Goal: Information Seeking & Learning: Learn about a topic

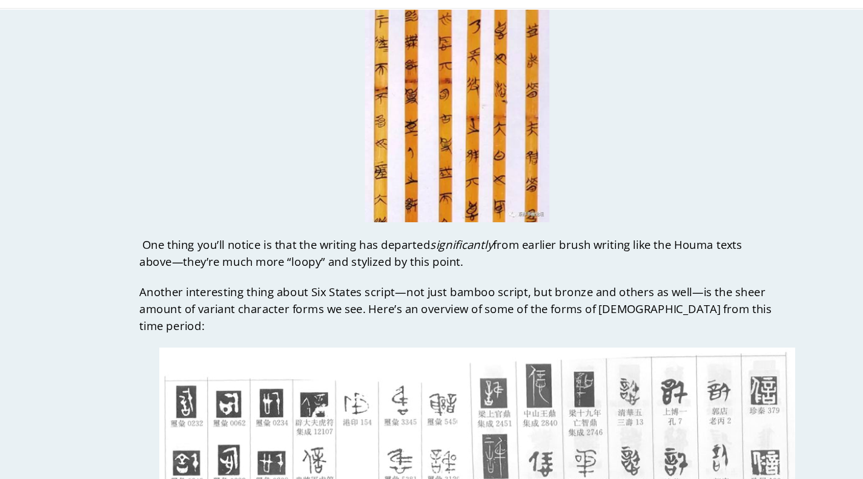
scroll to position [9169, 0]
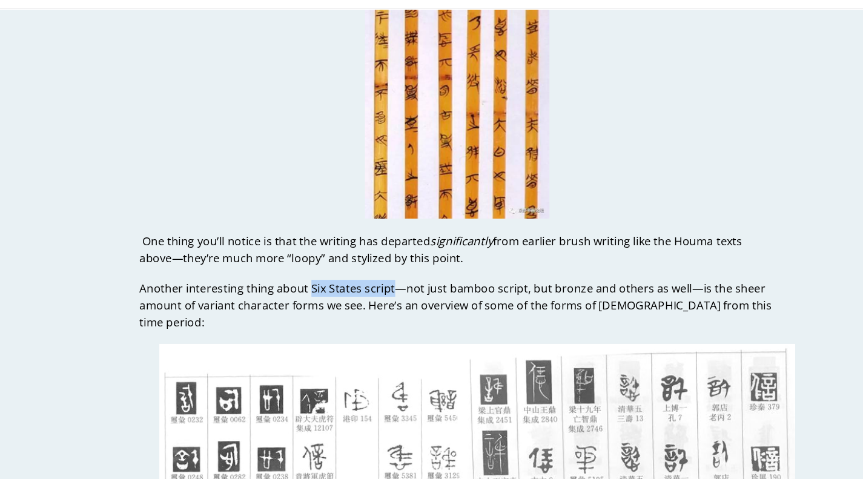
drag, startPoint x: 247, startPoint y: 253, endPoint x: 317, endPoint y: 243, distance: 71.5
copy p "Six States script"
click at [529, 267] on p "One thing you’ll notice is that the writing has departed significantly from ear…" at bounding box center [431, 281] width 547 height 29
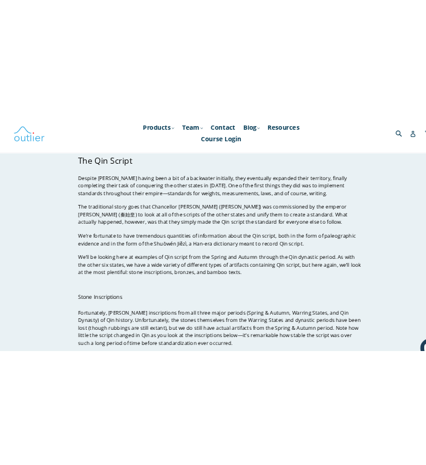
scroll to position [9841, 0]
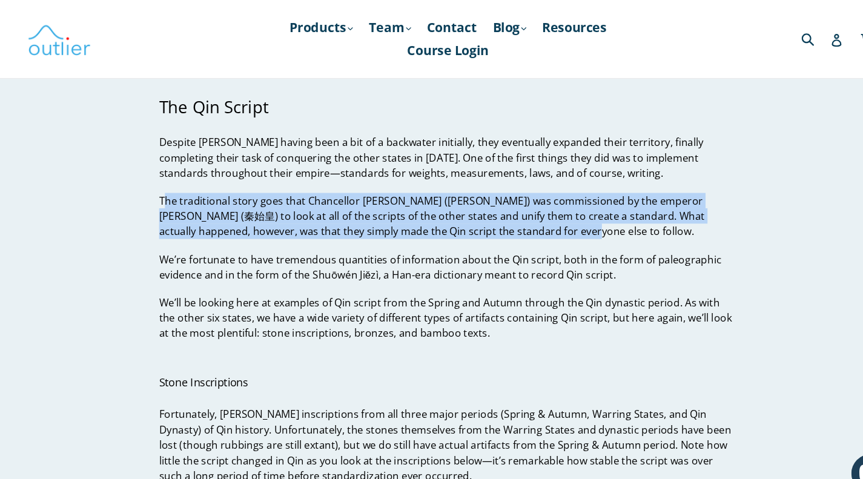
drag, startPoint x: 104, startPoint y: 110, endPoint x: 431, endPoint y: 146, distance: 328.5
click at [431, 183] on p "The traditional story goes that Chancellor [PERSON_NAME] ([PERSON_NAME]) was co…" at bounding box center [431, 205] width 547 height 44
click at [158, 183] on p "The traditional story goes that Chancellor [PERSON_NAME] ([PERSON_NAME]) was co…" at bounding box center [431, 205] width 547 height 44
drag, startPoint x: 101, startPoint y: 109, endPoint x: 423, endPoint y: 147, distance: 324.5
click at [423, 183] on p "The traditional story goes that Chancellor [PERSON_NAME] ([PERSON_NAME]) was co…" at bounding box center [431, 205] width 547 height 44
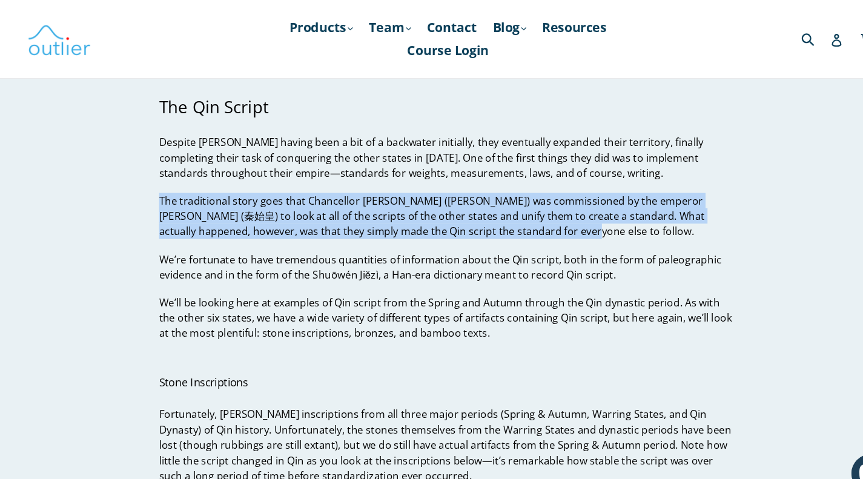
copy p "The traditional story goes that Chancellor [PERSON_NAME] ([PERSON_NAME]) was co…"
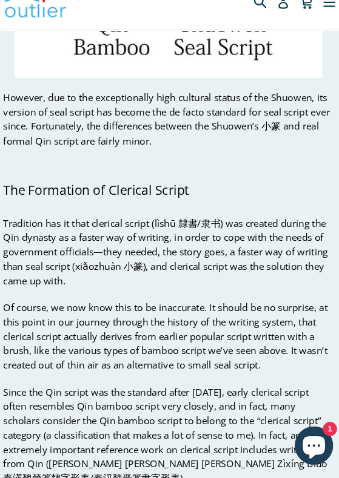
scroll to position [12315, 0]
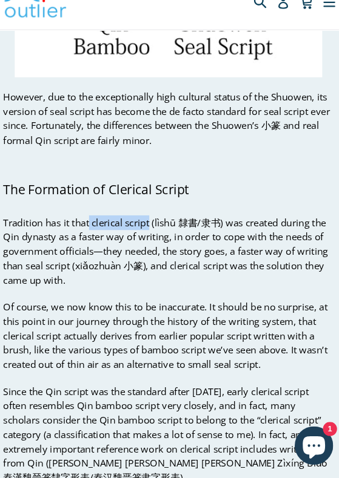
drag, startPoint x: 96, startPoint y: 126, endPoint x: 151, endPoint y: 125, distance: 55.1
click at [151, 230] on span "Tradition has it that clerical script (lìshū 隸書/隶书) was created during the Qin …" at bounding box center [166, 263] width 307 height 67
copy span "clerical scrip"
click at [183, 230] on p "Tradition has it that clerical script (lìshū 隸書/隶书) was created during the Qin …" at bounding box center [169, 264] width 312 height 68
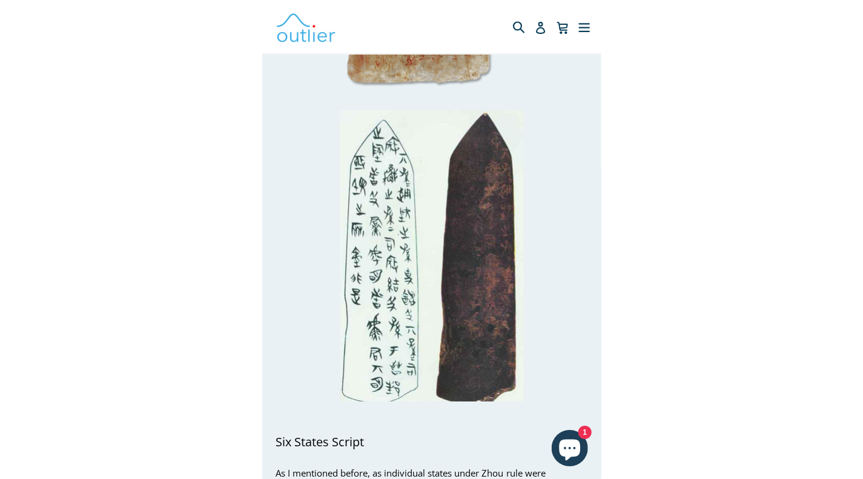
scroll to position [6747, 0]
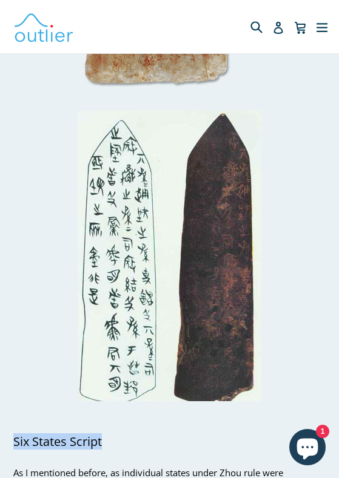
drag, startPoint x: 116, startPoint y: 331, endPoint x: 13, endPoint y: 331, distance: 103.6
copy span "Six States Script"
